Goal: Communication & Community: Answer question/provide support

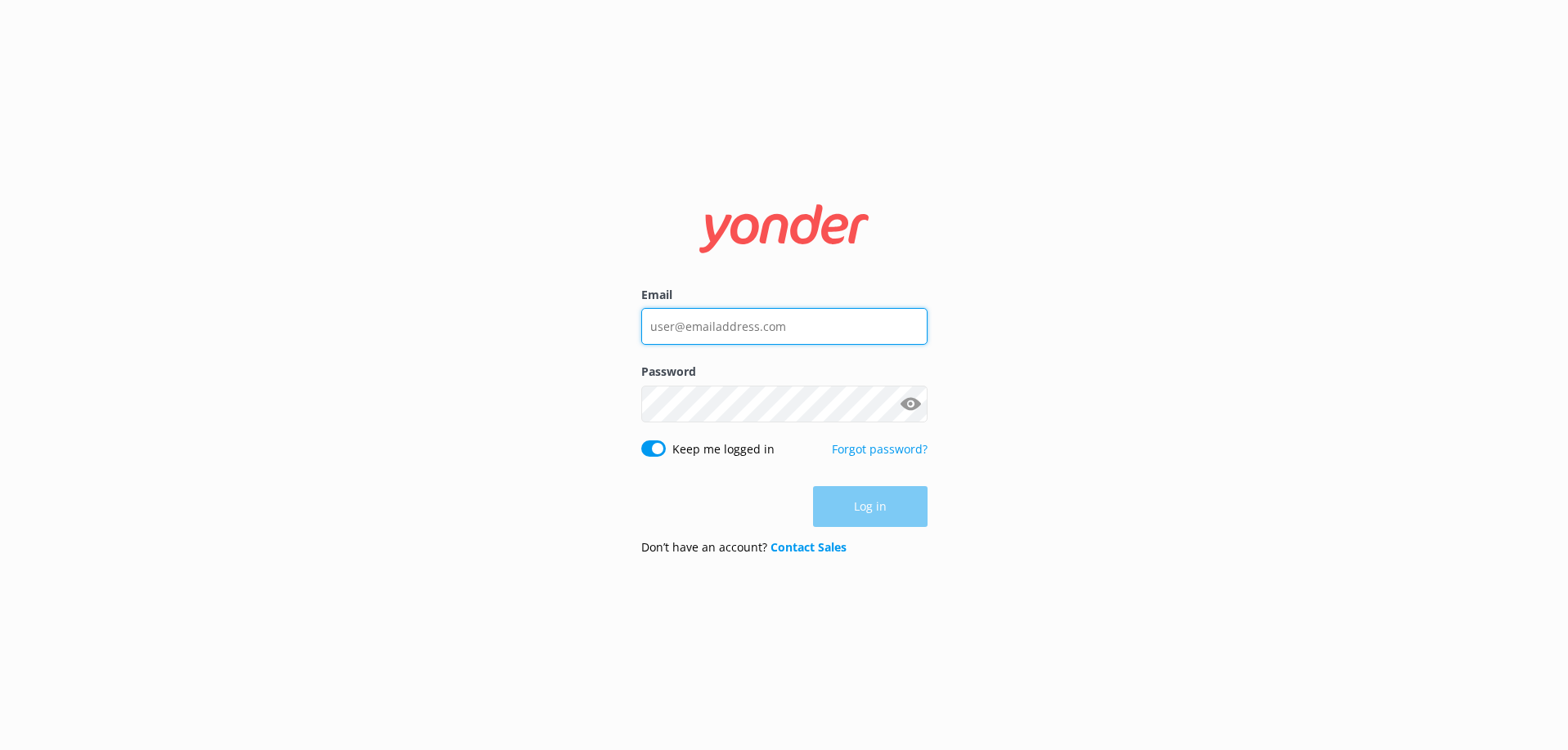
click at [790, 325] on input "Email" at bounding box center [784, 327] width 286 height 37
type input "[EMAIL_ADDRESS][DOMAIN_NAME]"
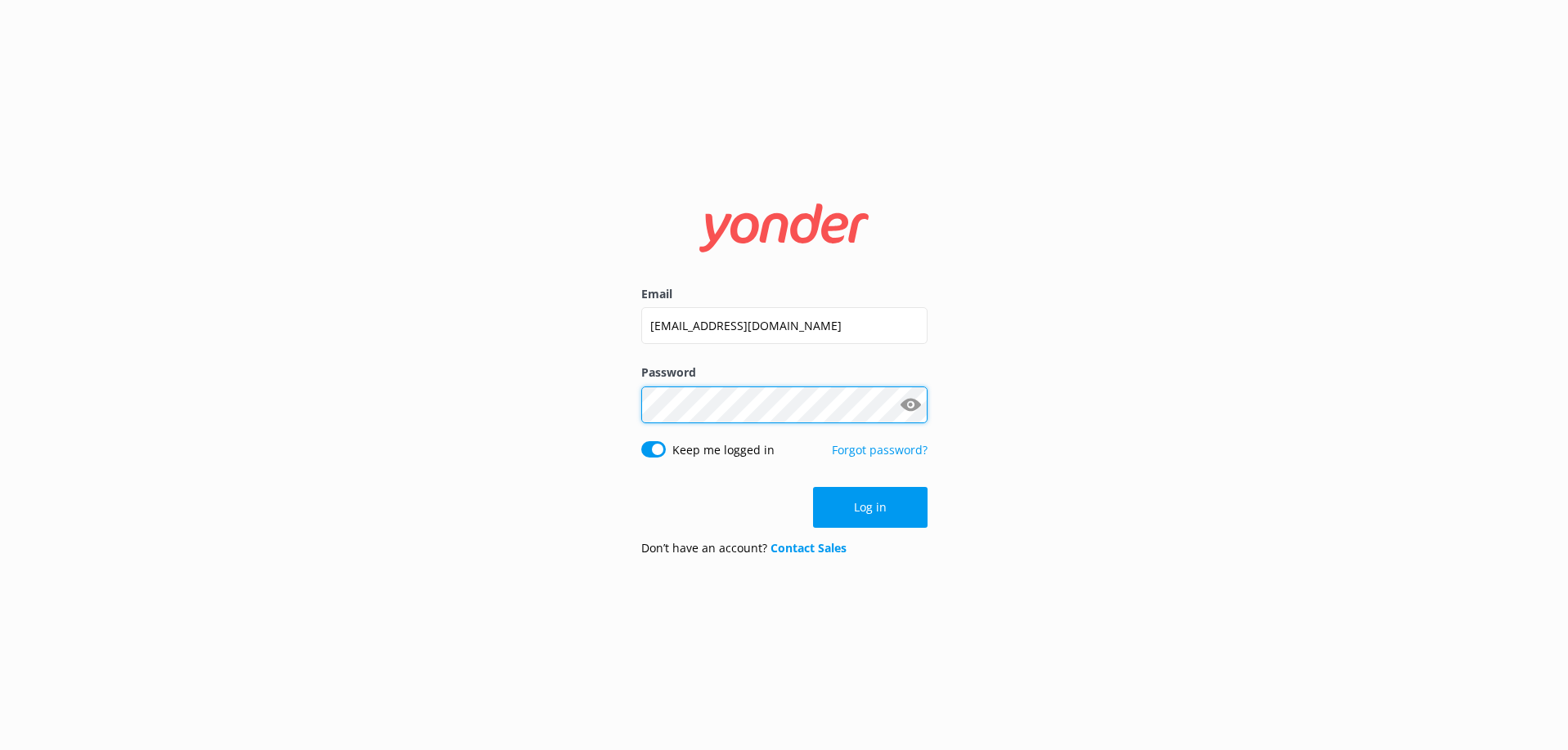
click button "Log in" at bounding box center [870, 508] width 115 height 41
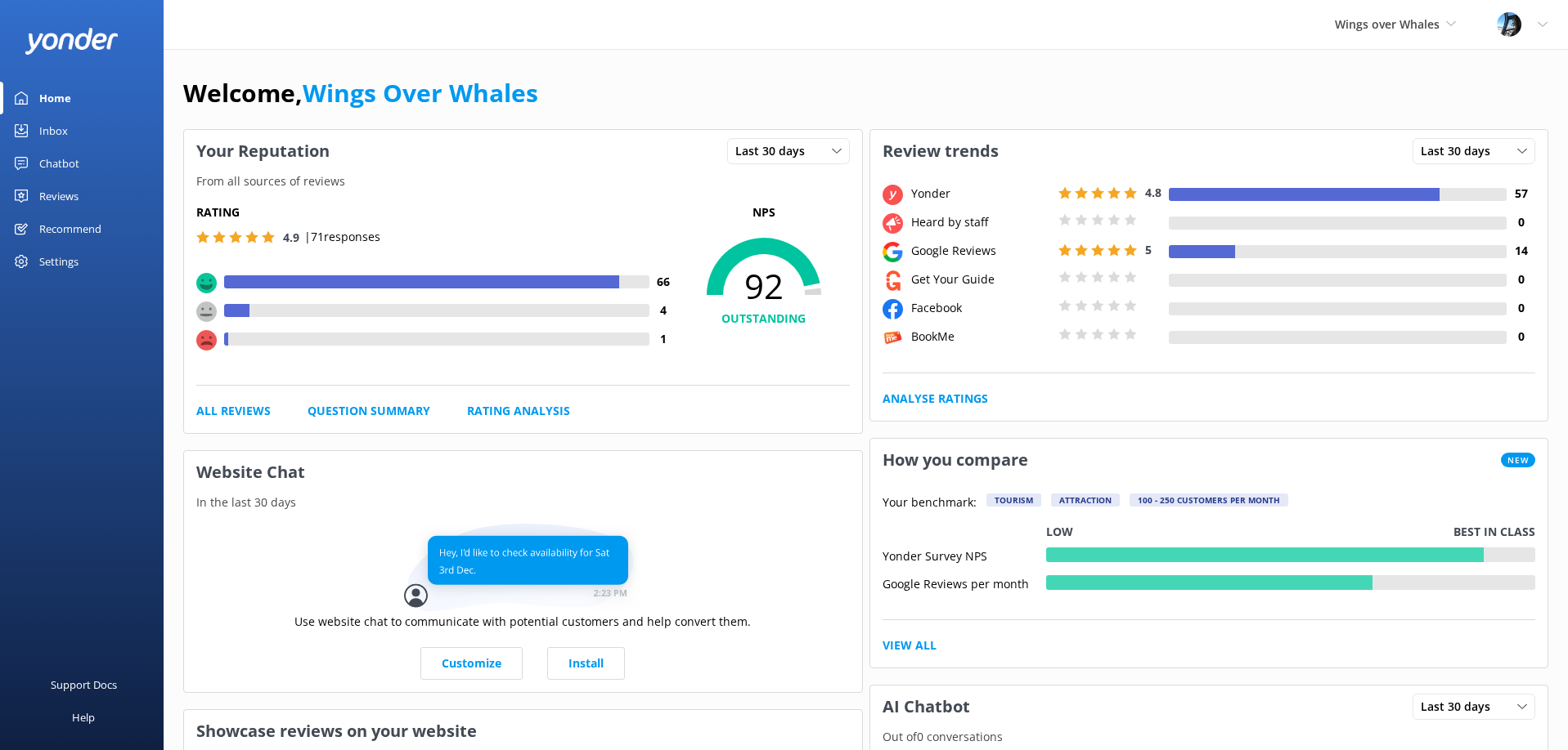
click at [117, 224] on link "Recommend" at bounding box center [82, 230] width 164 height 33
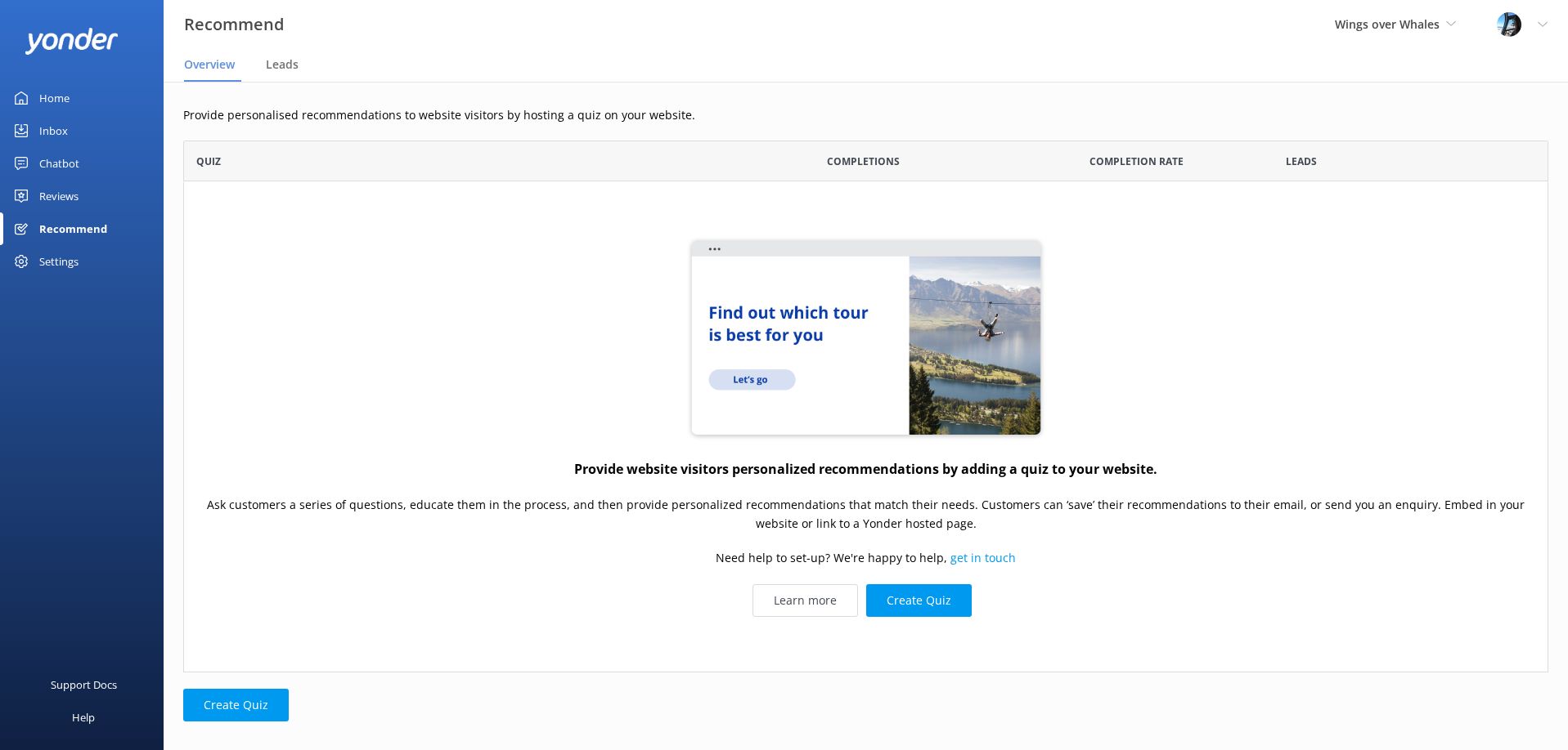
scroll to position [532, 1366]
click at [69, 198] on div "Reviews" at bounding box center [58, 196] width 39 height 33
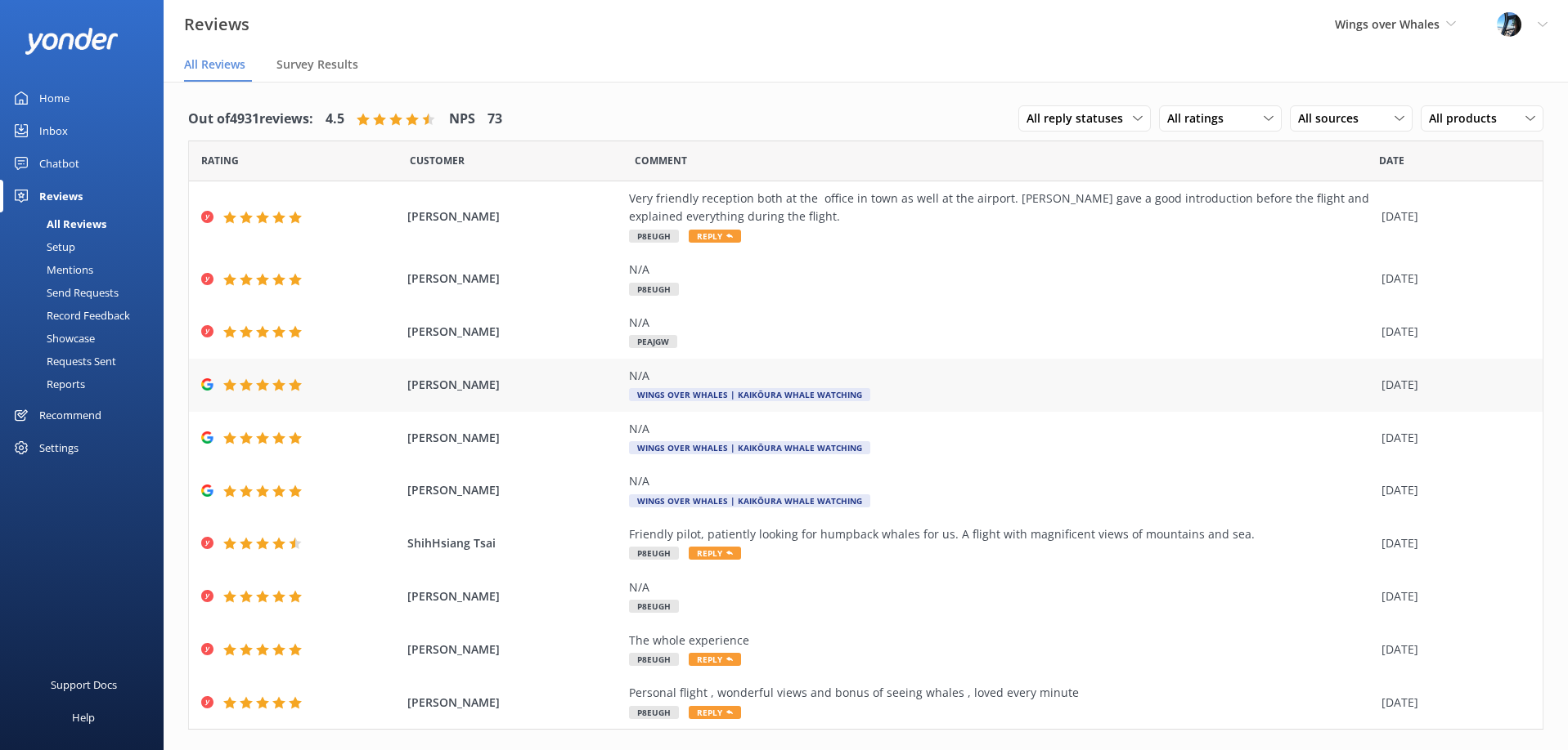
click at [951, 381] on div "N/A" at bounding box center [1001, 375] width 745 height 18
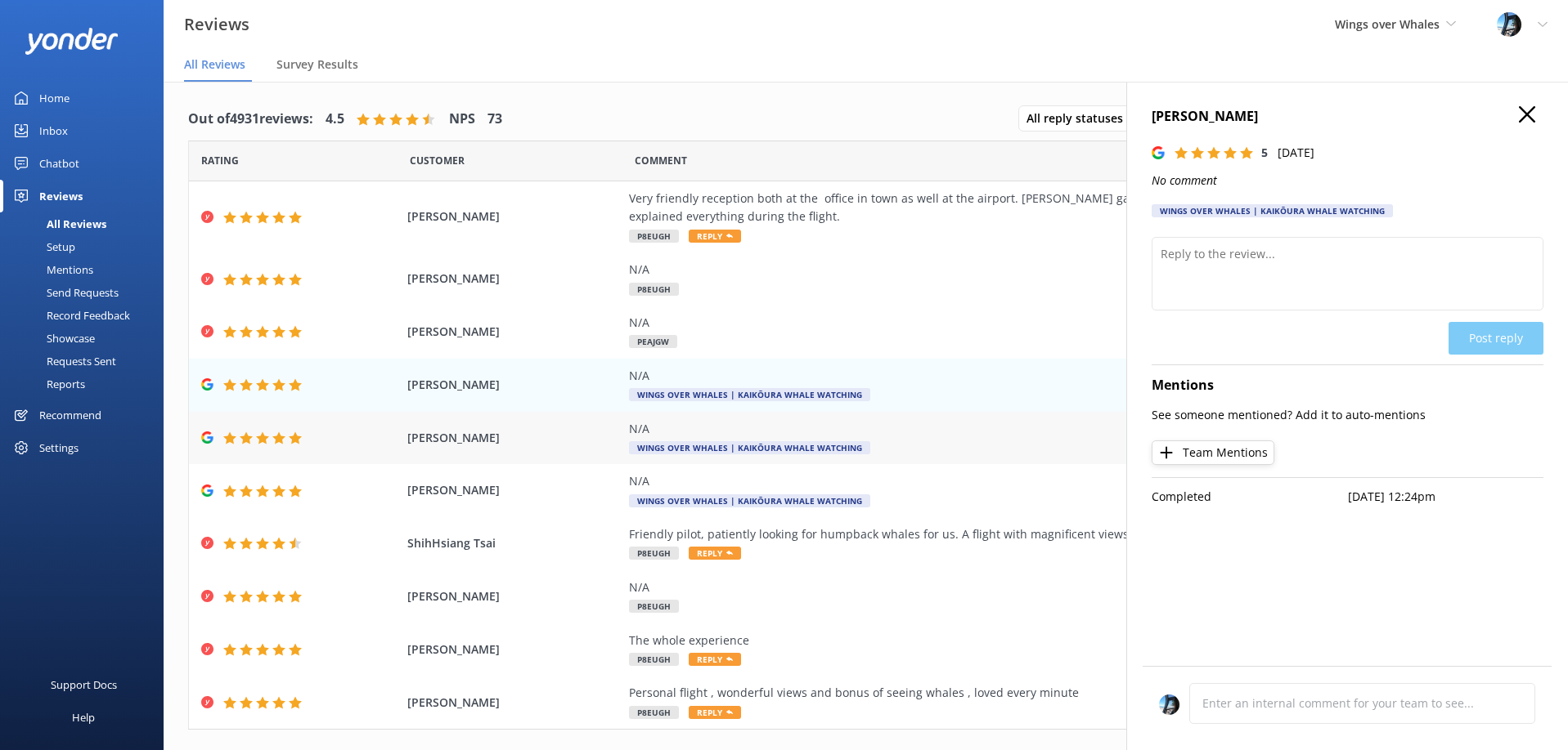
click at [946, 439] on div "N/A Wings Over Whales | Kaikōura Whale Watching" at bounding box center [1001, 439] width 745 height 37
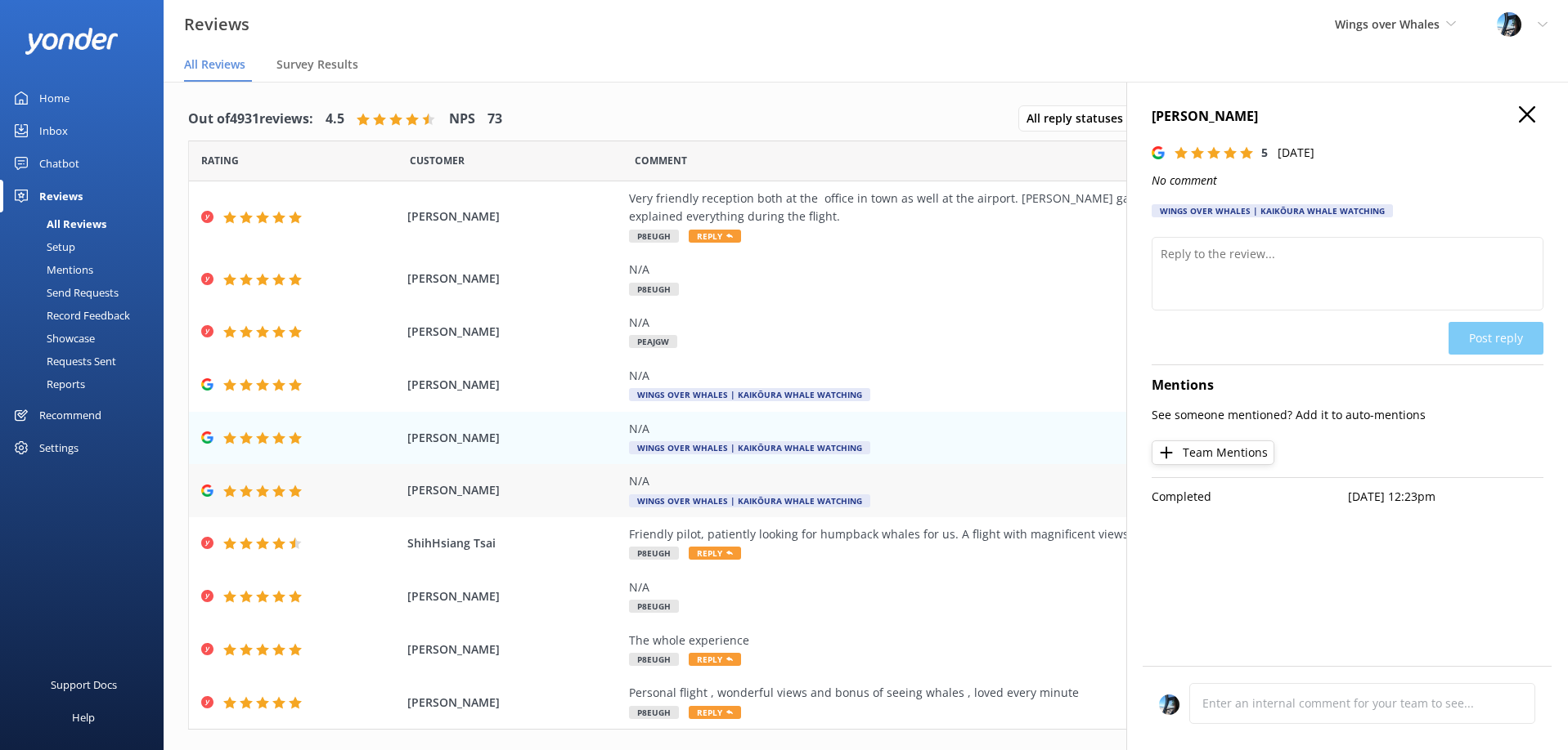
click at [934, 481] on div "N/A" at bounding box center [1001, 482] width 745 height 18
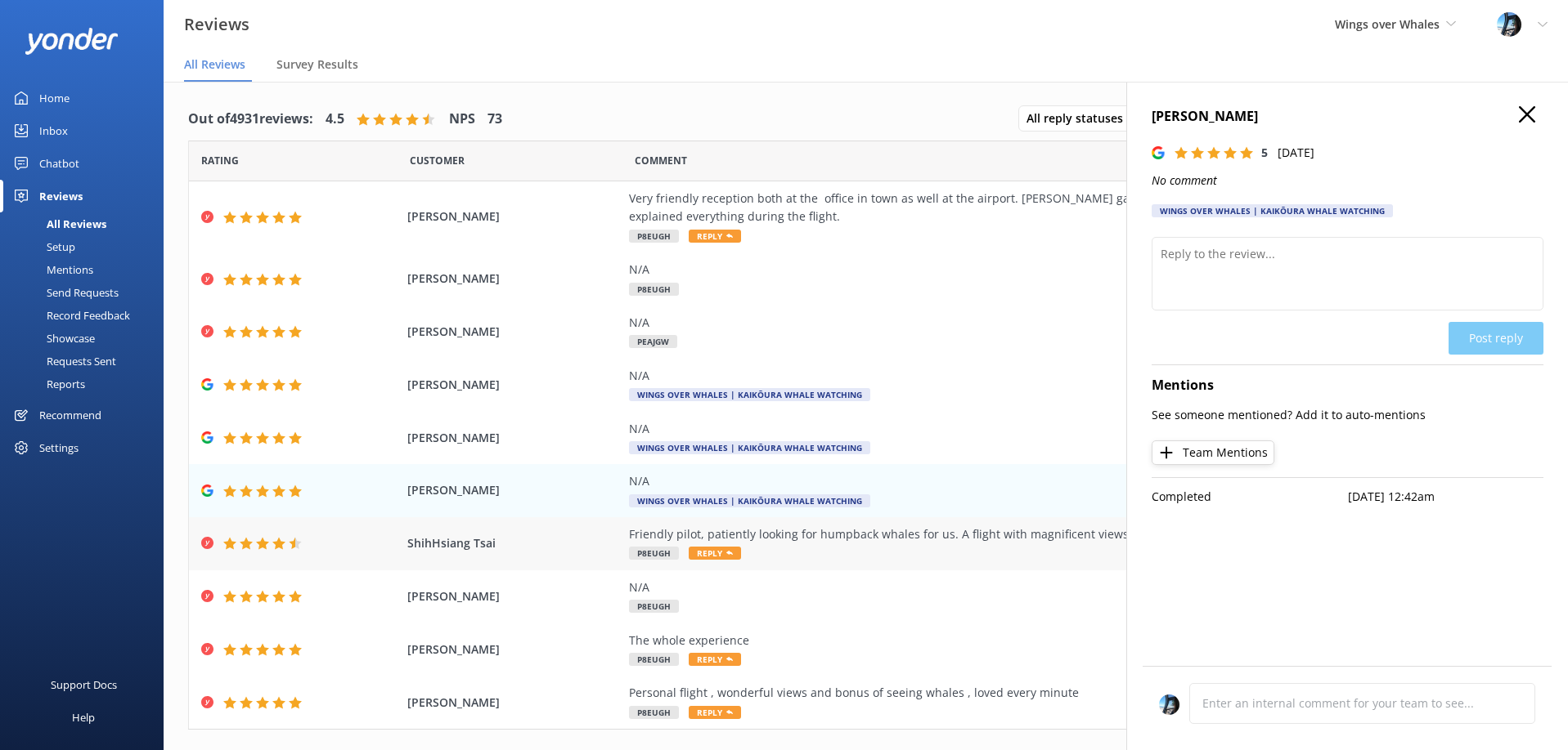
click at [928, 530] on div "Friendly pilot, patiently looking for humpback whales for us. A flight with mag…" at bounding box center [1001, 534] width 745 height 18
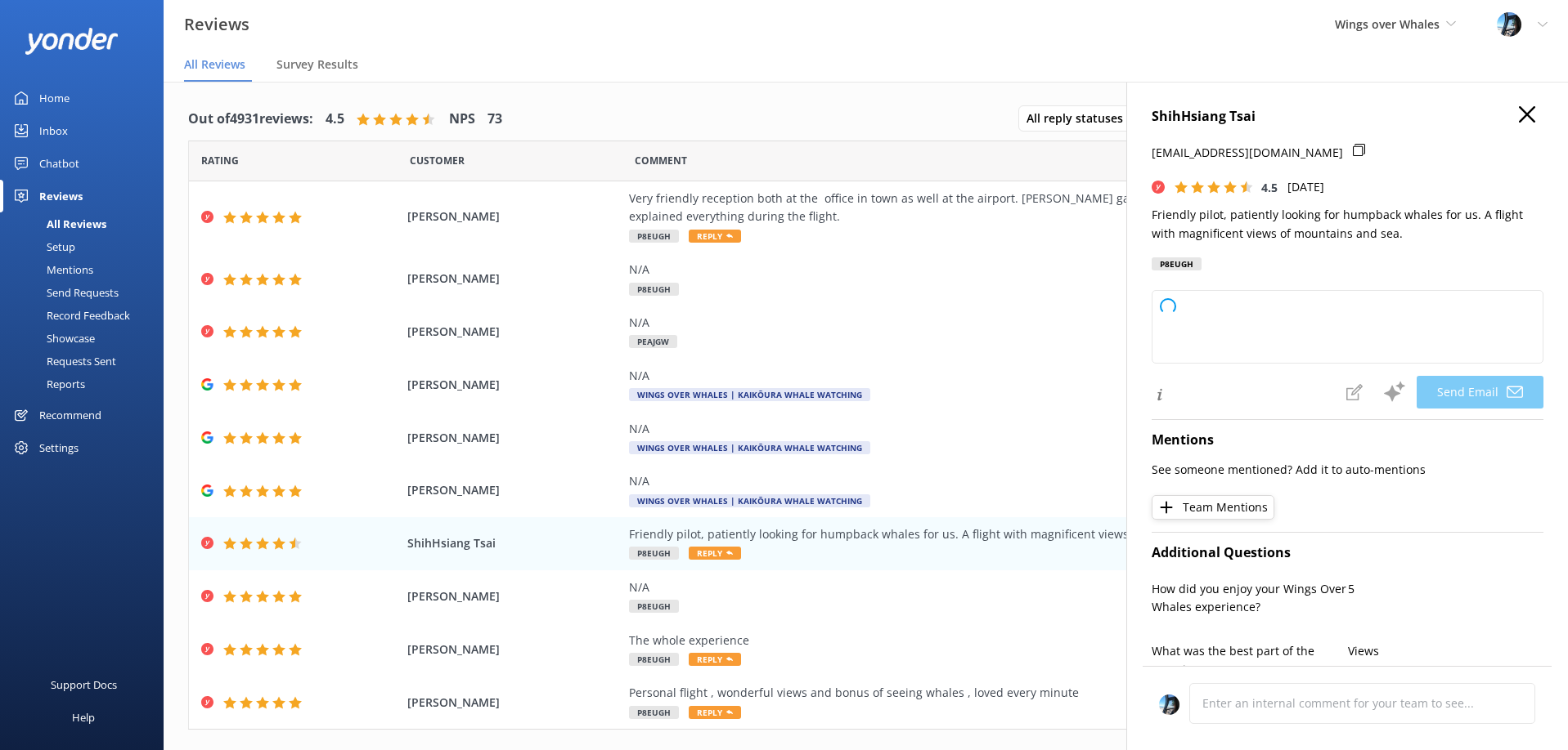
type textarea "Thank you so much, ShihHsiang, for your wonderful review! We're delighted you e…"
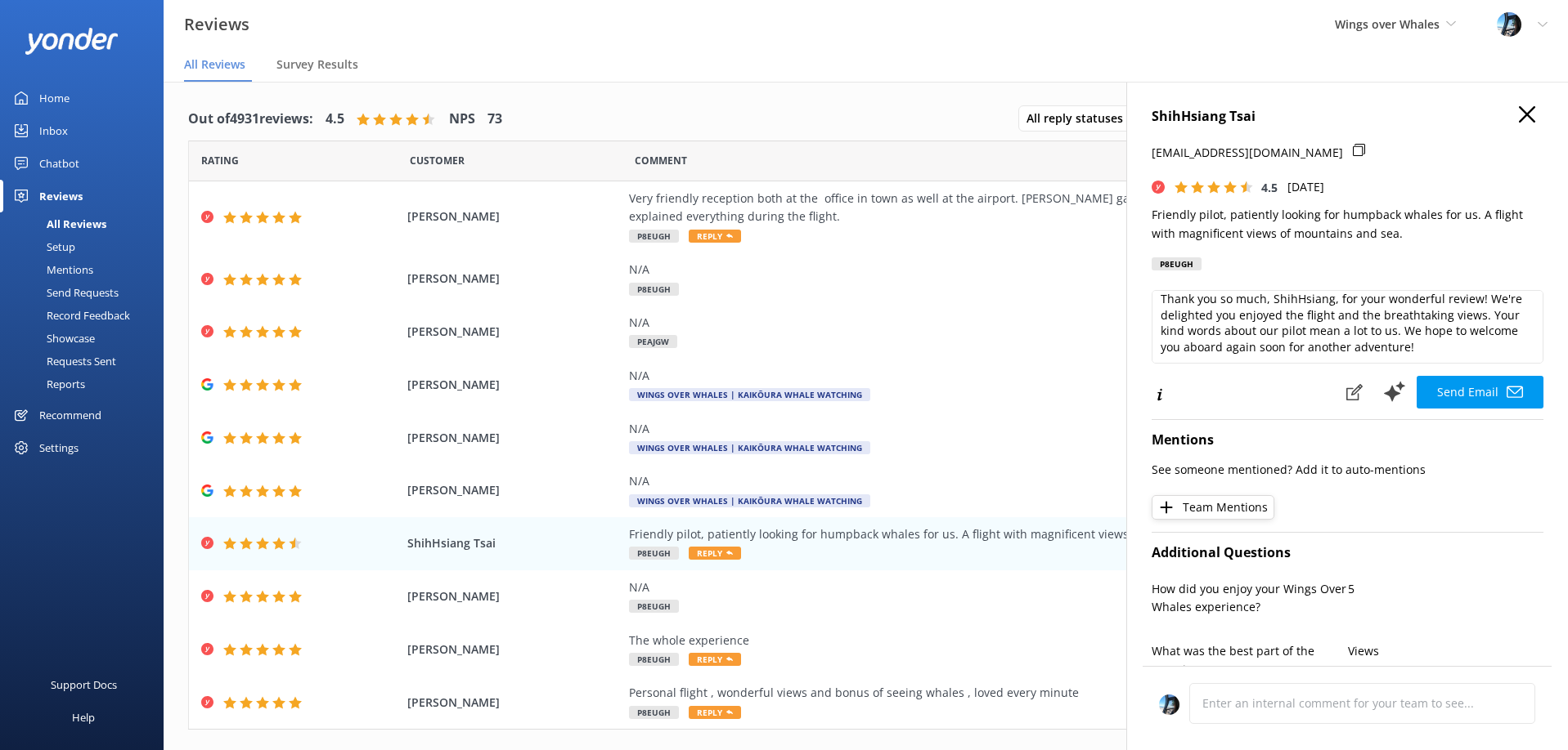
click at [1522, 115] on icon "button" at bounding box center [1527, 114] width 17 height 17
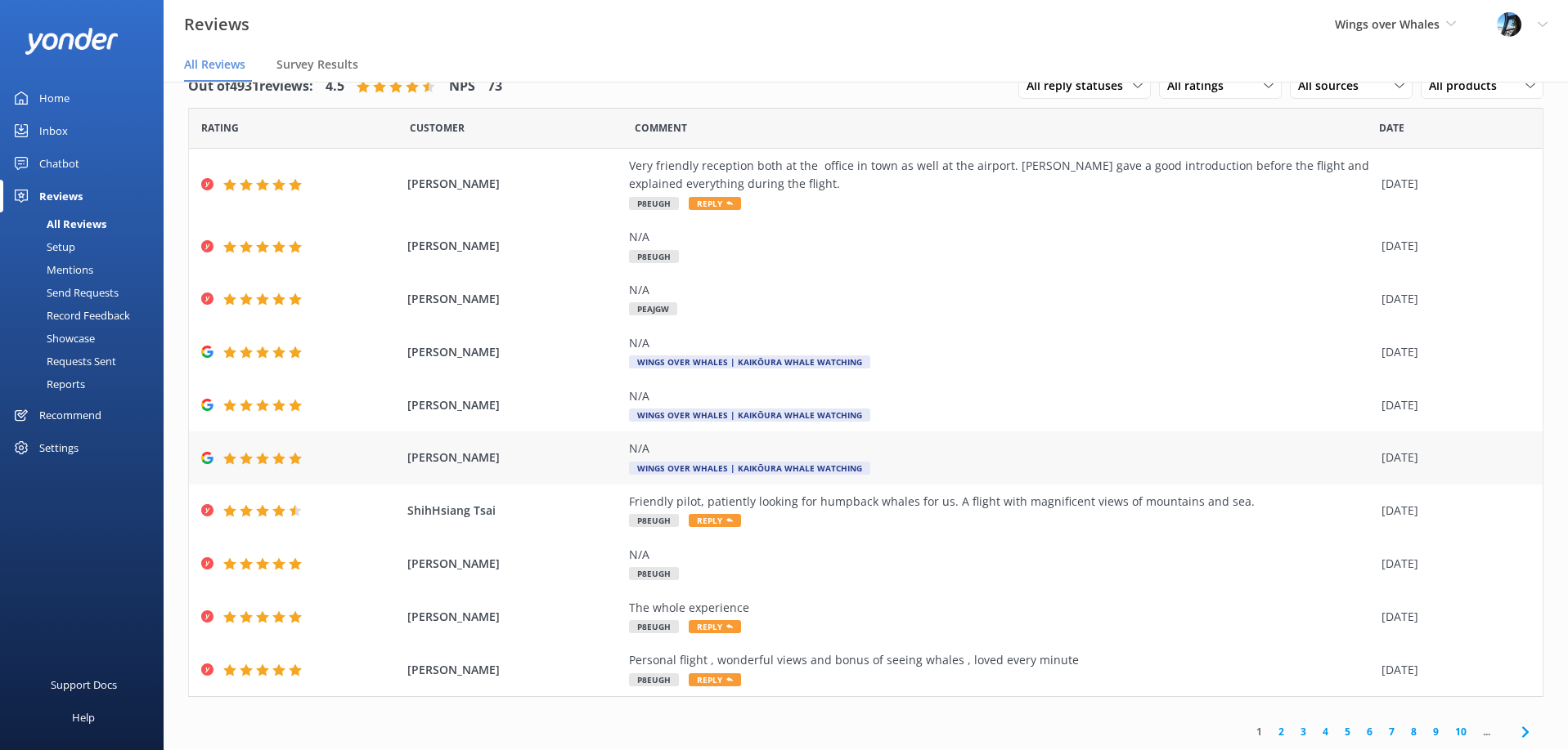
scroll to position [33, 0]
